Goal: Purchase product/service

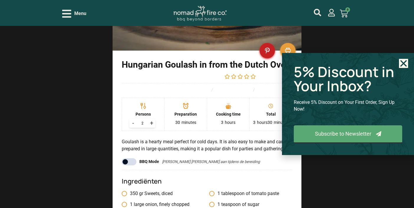
scroll to position [599, 0]
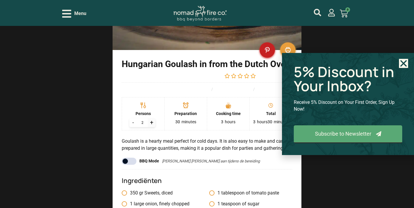
click at [151, 127] on div "+" at bounding box center [152, 122] width 8 height 9
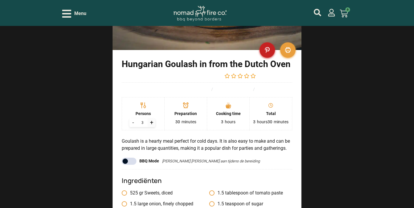
click at [151, 127] on div "+" at bounding box center [152, 122] width 8 height 9
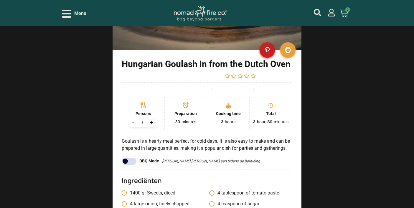
click at [151, 127] on div "+" at bounding box center [152, 122] width 8 height 9
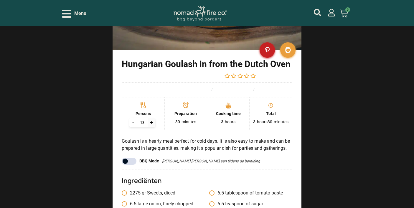
click at [151, 127] on div "+" at bounding box center [152, 122] width 8 height 9
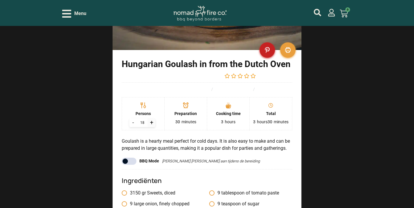
click at [151, 127] on div "+" at bounding box center [152, 122] width 8 height 9
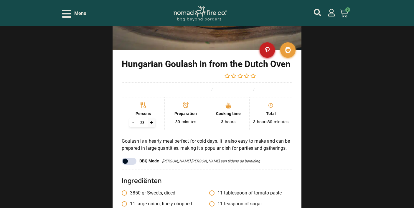
click at [151, 127] on div "+" at bounding box center [152, 122] width 8 height 9
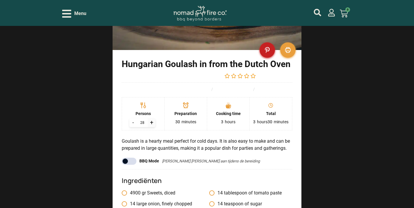
click at [151, 127] on div "+" at bounding box center [152, 122] width 8 height 9
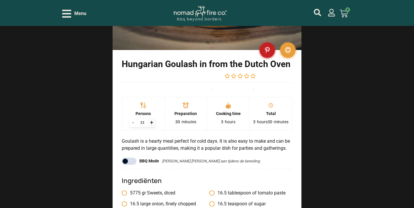
click at [151, 127] on div "+" at bounding box center [152, 122] width 8 height 9
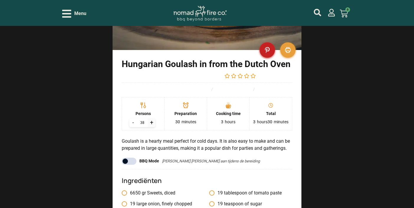
click at [151, 127] on div "+" at bounding box center [152, 122] width 8 height 9
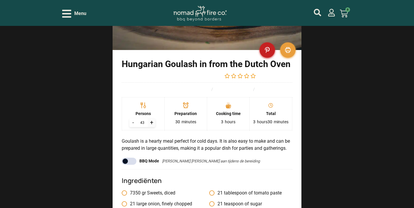
click at [151, 127] on div "+" at bounding box center [152, 122] width 8 height 9
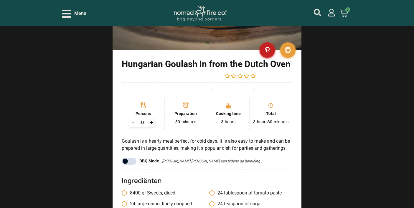
click at [151, 127] on div "+" at bounding box center [152, 122] width 8 height 9
type input "50"
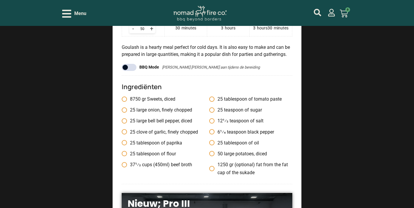
scroll to position [693, 0]
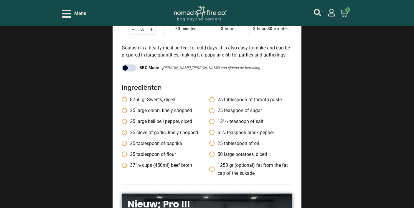
click at [151, 103] on span "Sweets, diced" at bounding box center [161, 100] width 28 height 6
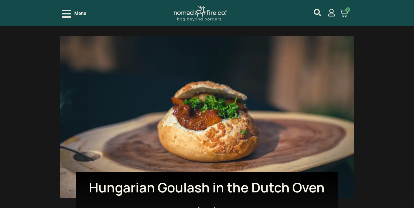
scroll to position [0, 0]
